Goal: Transaction & Acquisition: Purchase product/service

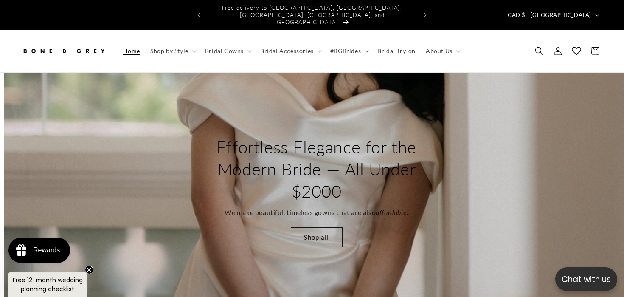
scroll to position [0, 1248]
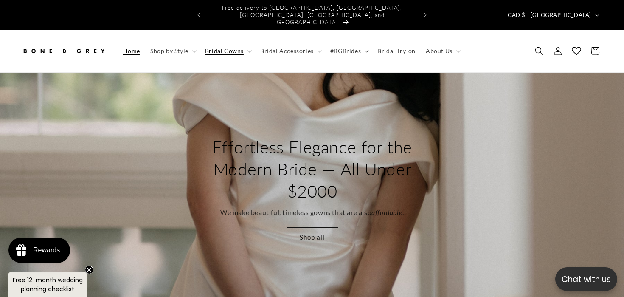
click at [221, 47] on span "Bridal Gowns" at bounding box center [224, 51] width 39 height 8
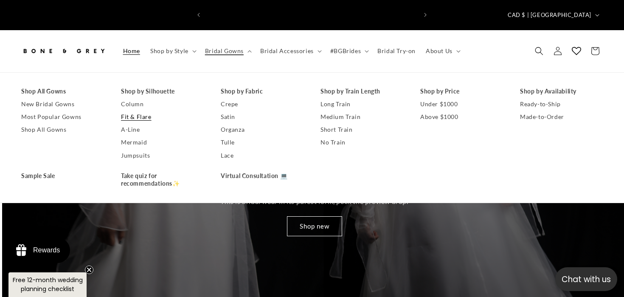
scroll to position [0, 1872]
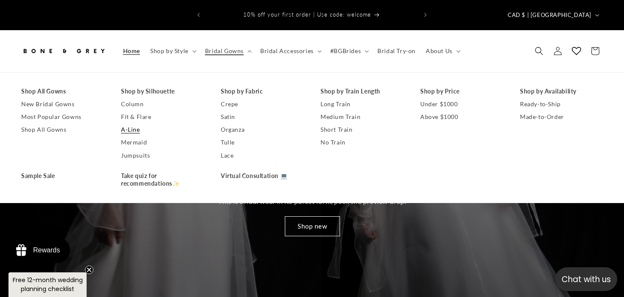
click at [129, 123] on link "A-Line" at bounding box center [162, 129] width 83 height 13
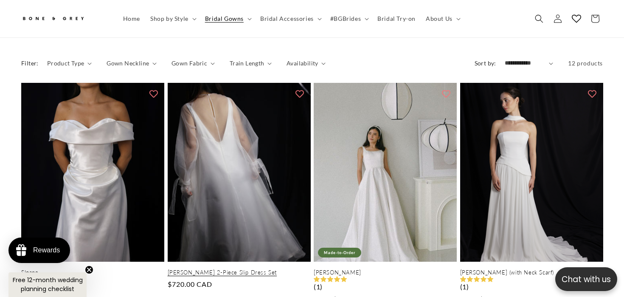
scroll to position [311, 0]
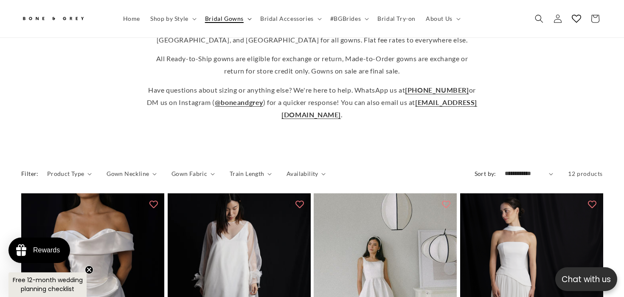
click at [235, 18] on span "Bridal Gowns" at bounding box center [224, 19] width 39 height 8
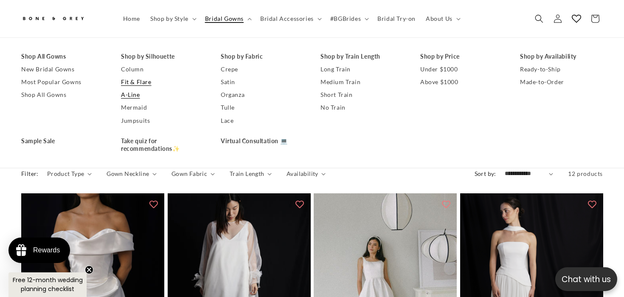
scroll to position [0, 0]
click at [53, 91] on link "Shop All Gowns" at bounding box center [62, 95] width 83 height 13
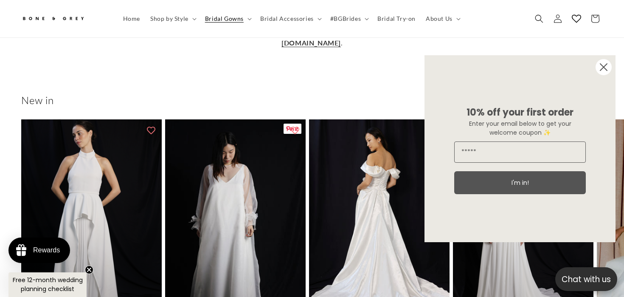
scroll to position [330, 0]
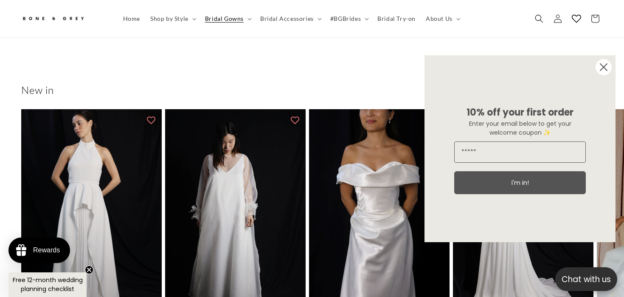
click at [603, 70] on circle "Close dialog" at bounding box center [604, 67] width 16 height 16
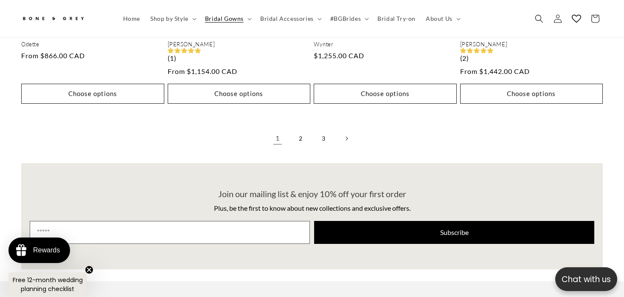
scroll to position [2237, 0]
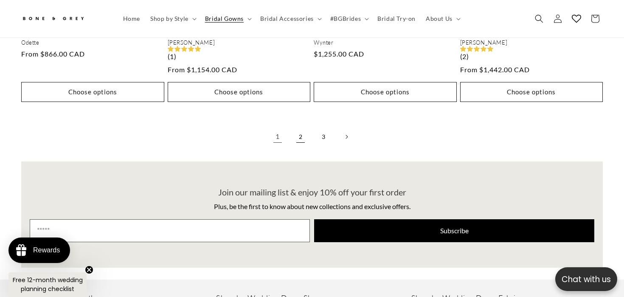
click at [298, 127] on link "2" at bounding box center [300, 136] width 19 height 19
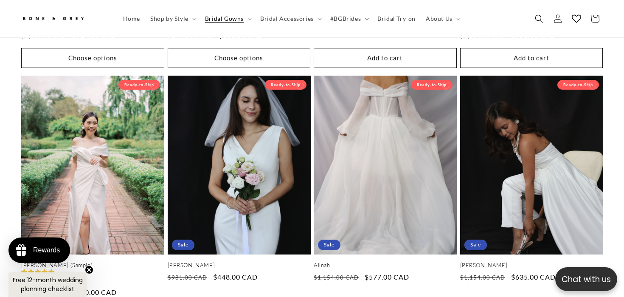
scroll to position [0, 211]
